Goal: Information Seeking & Learning: Find specific fact

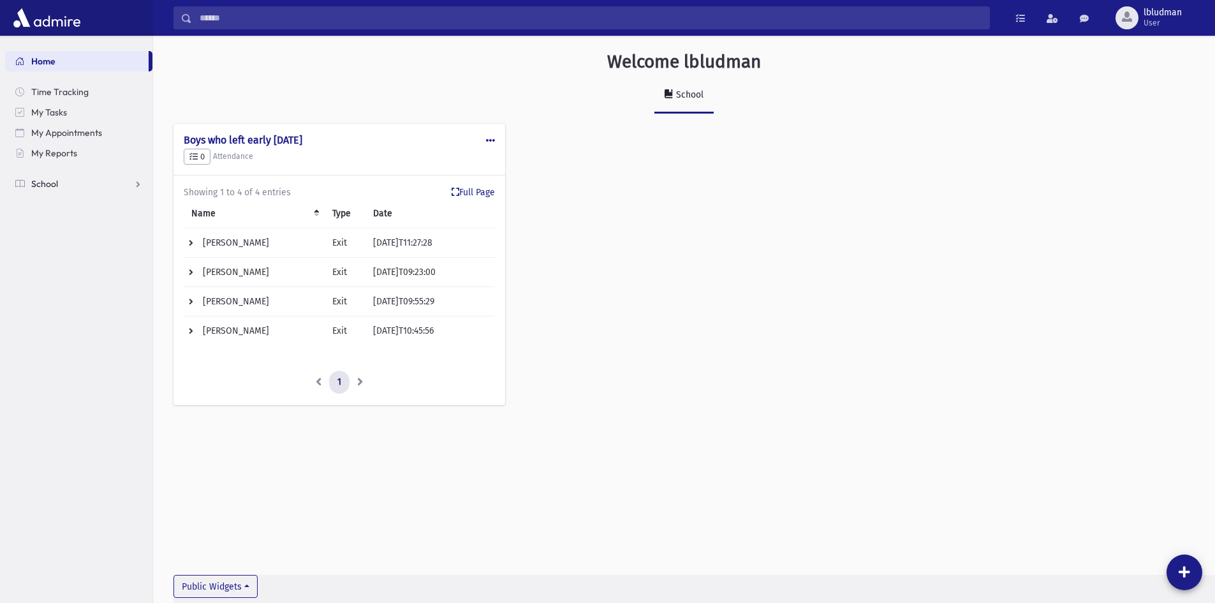
click at [52, 184] on span "School" at bounding box center [44, 183] width 27 height 11
click at [51, 198] on link "Students" at bounding box center [78, 204] width 147 height 20
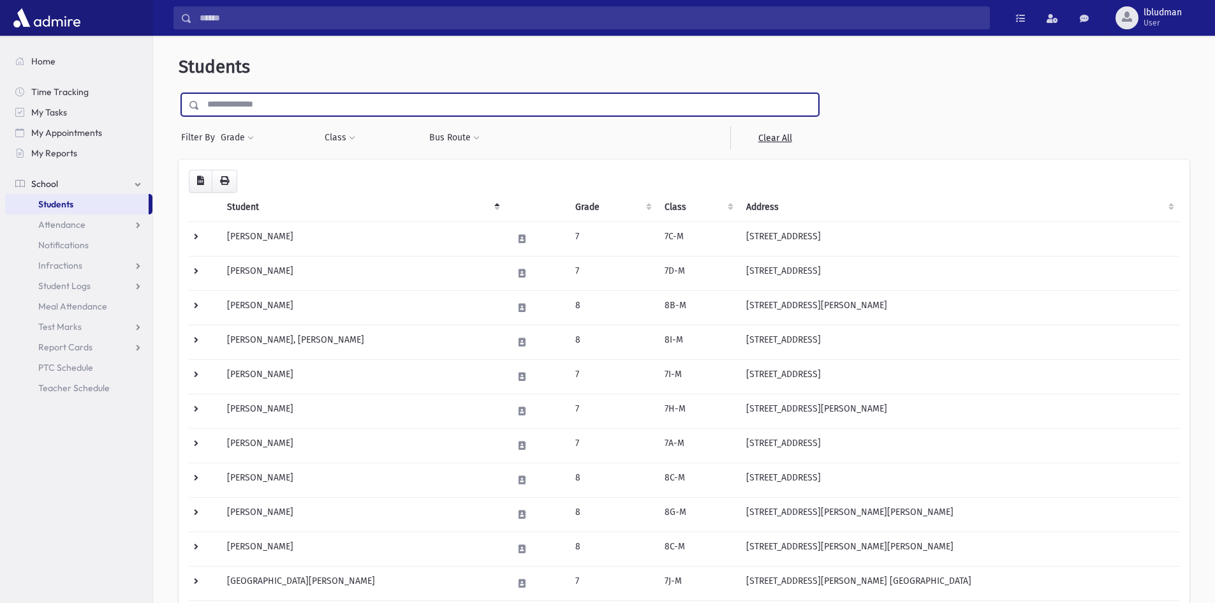
click at [312, 107] on input "text" at bounding box center [509, 104] width 619 height 23
type input "*******"
click at [179, 93] on input "submit" at bounding box center [197, 101] width 36 height 17
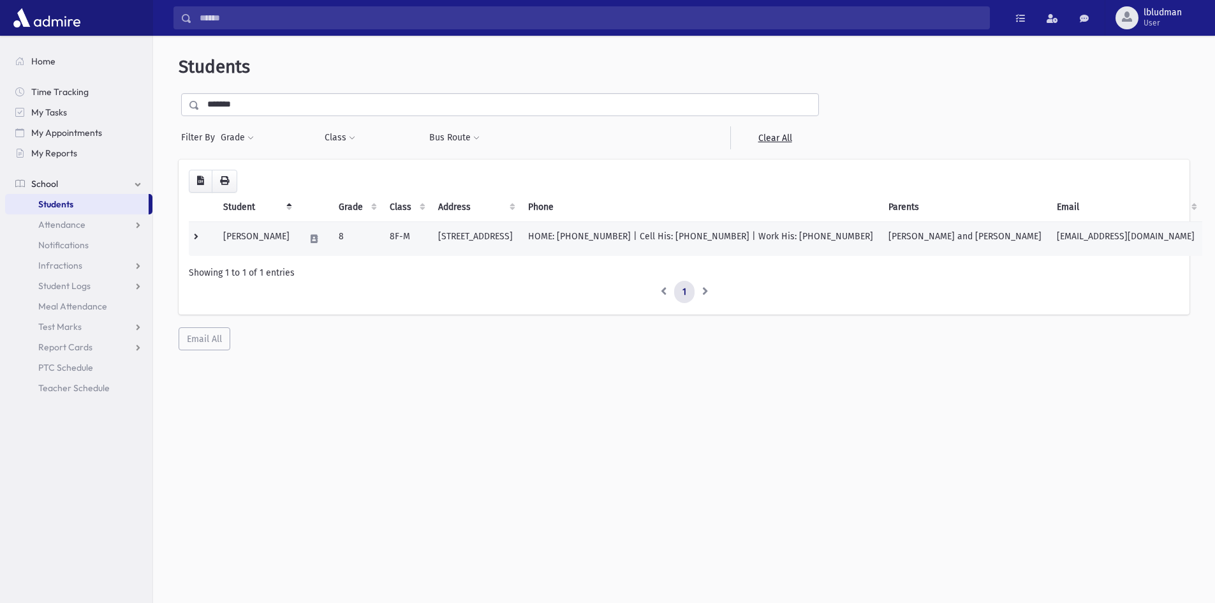
click at [269, 238] on td "[PERSON_NAME]" at bounding box center [257, 238] width 82 height 34
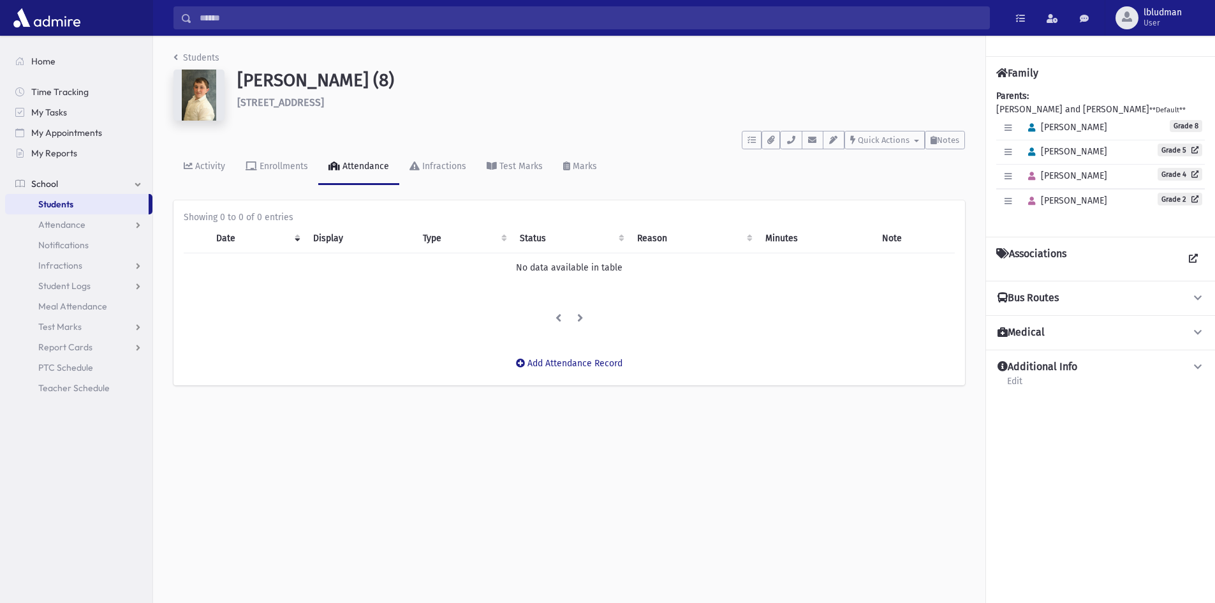
click at [1050, 202] on span "[PERSON_NAME]" at bounding box center [1065, 200] width 85 height 11
click at [1033, 201] on icon "button" at bounding box center [1031, 201] width 7 height 8
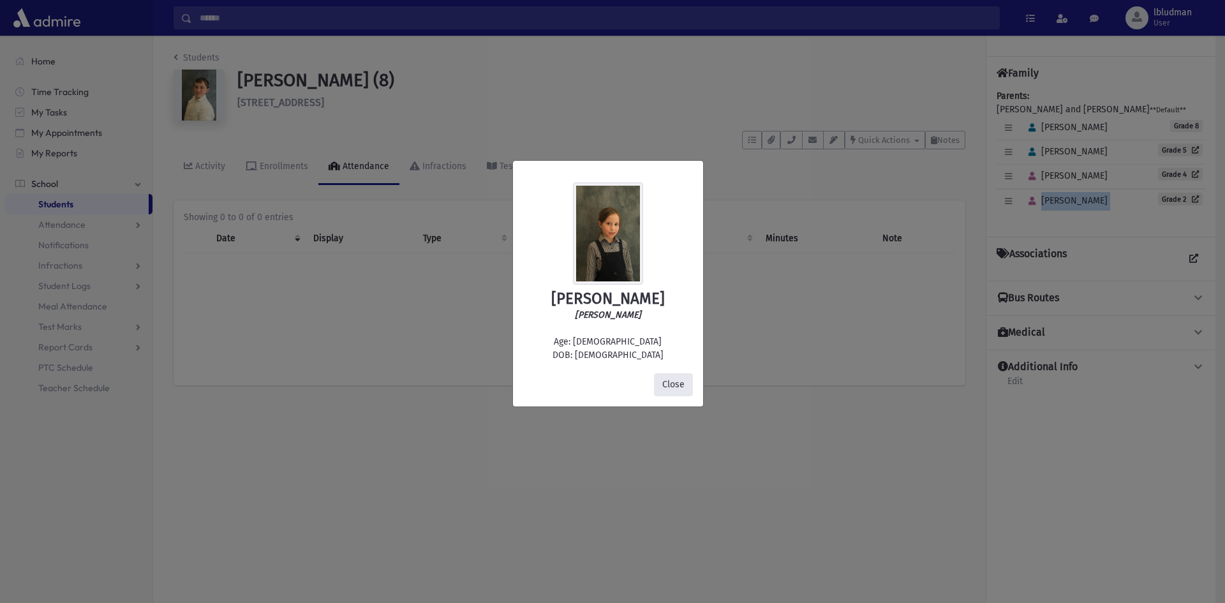
click at [685, 380] on button "Close" at bounding box center [673, 384] width 39 height 23
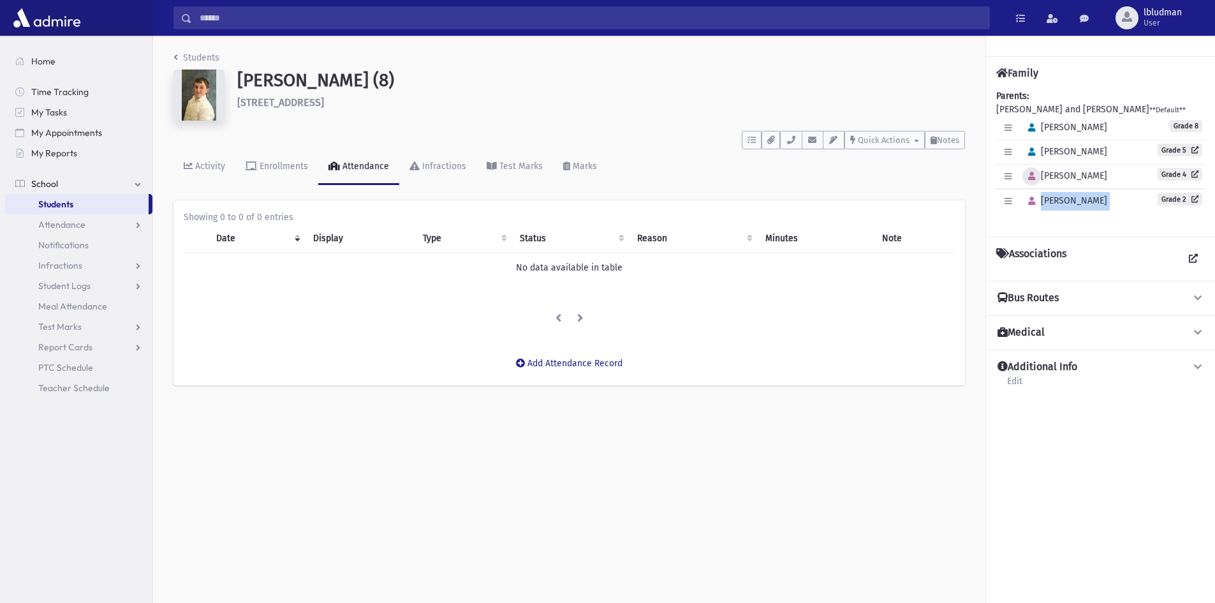
click at [1032, 181] on button "button" at bounding box center [1032, 176] width 19 height 19
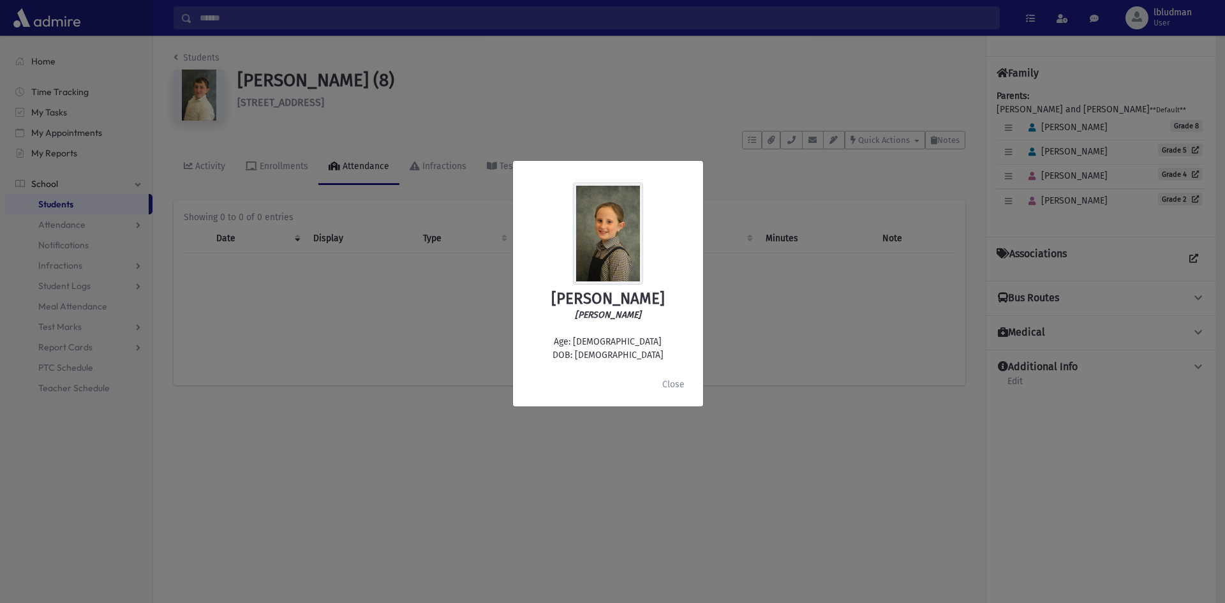
click at [1029, 144] on div "[PERSON_NAME] [PERSON_NAME] Age: [DEMOGRAPHIC_DATA] DOB: [DEMOGRAPHIC_DATA] Clo…" at bounding box center [612, 301] width 1225 height 603
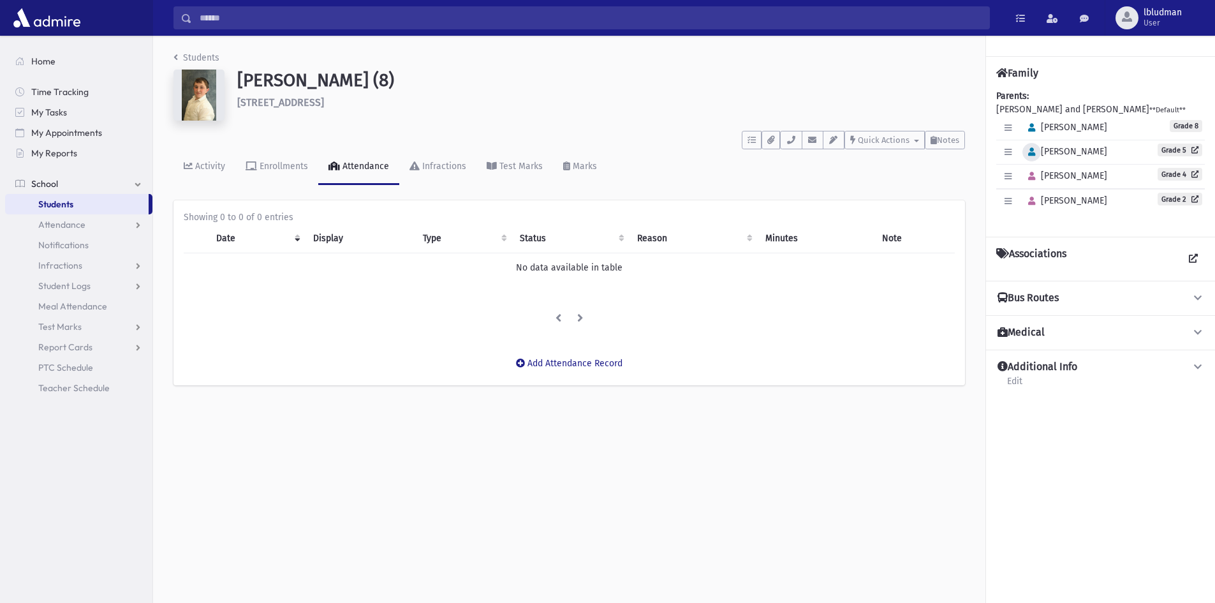
click at [1032, 151] on icon "button" at bounding box center [1031, 152] width 7 height 8
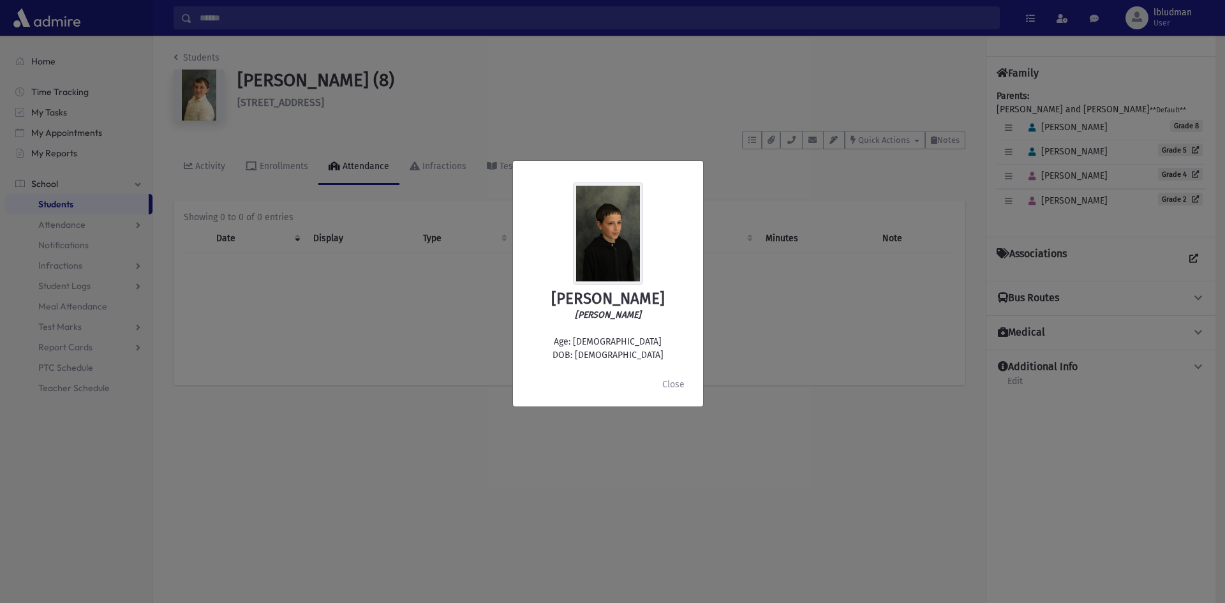
click at [835, 384] on div "[PERSON_NAME] [PERSON_NAME] Age: [DEMOGRAPHIC_DATA] DOB: [DEMOGRAPHIC_DATA] Clo…" at bounding box center [612, 301] width 1225 height 603
